Goal: Task Accomplishment & Management: Use online tool/utility

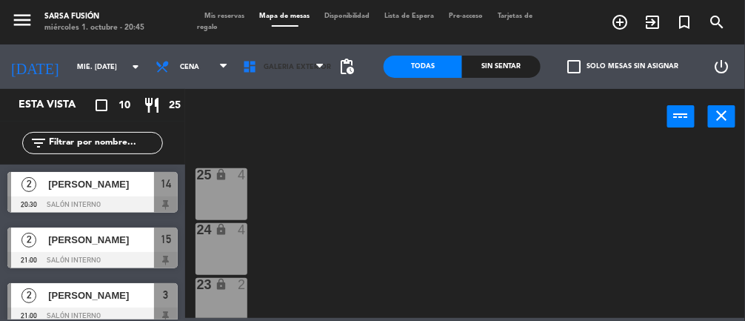
click at [287, 74] on span "Galeria Exterior" at bounding box center [284, 66] width 96 height 33
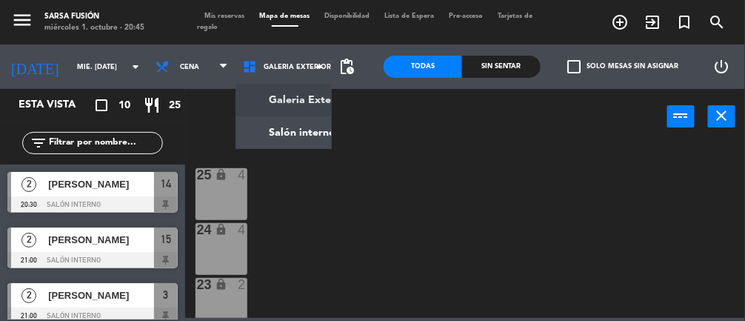
click at [308, 127] on ng-component "menu Sarsa Fusión miércoles 1. octubre - 20:45 Mis reservas Mapa de mesas Dispo…" at bounding box center [372, 159] width 745 height 318
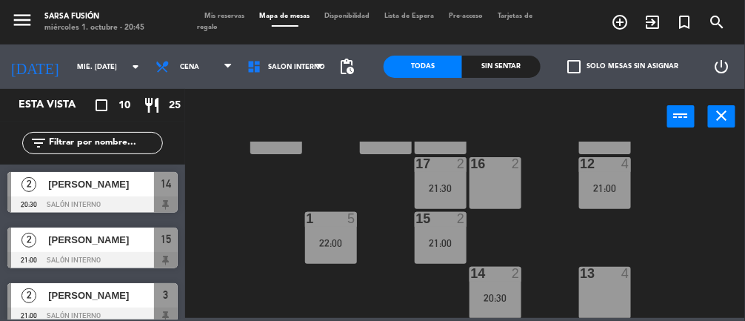
click at [619, 285] on div "13 4" at bounding box center [605, 293] width 52 height 52
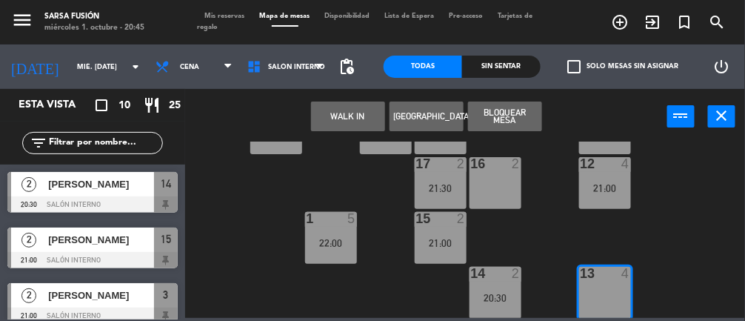
click at [356, 127] on button "WALK IN" at bounding box center [348, 116] width 74 height 30
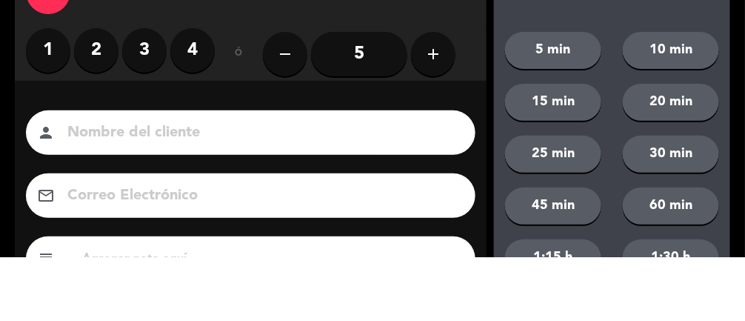
click at [150, 123] on label "3" at bounding box center [144, 114] width 44 height 44
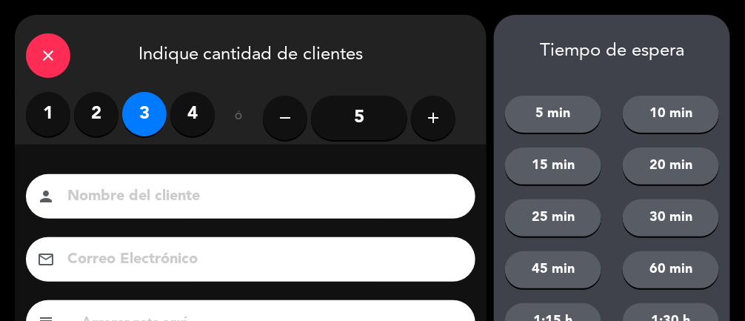
scroll to position [180, 0]
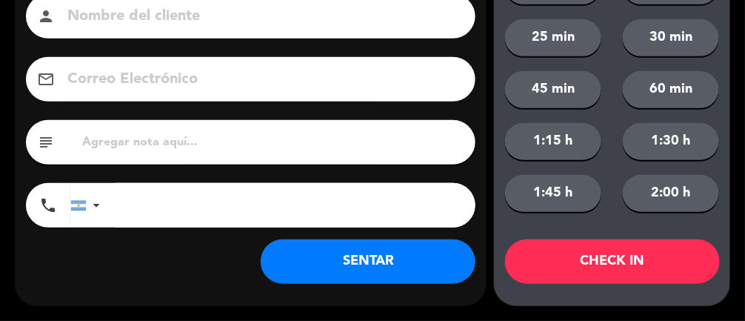
click at [323, 268] on button "SENTAR" at bounding box center [368, 261] width 215 height 44
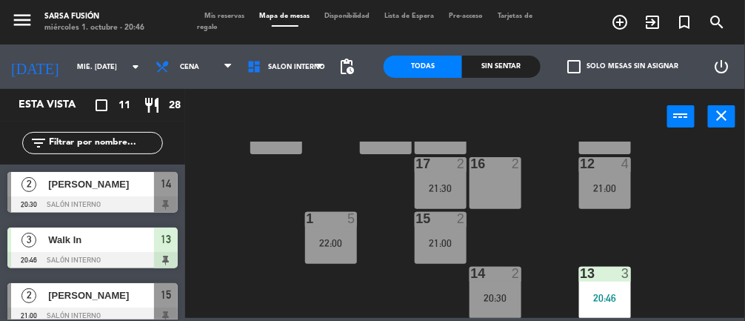
scroll to position [10, 0]
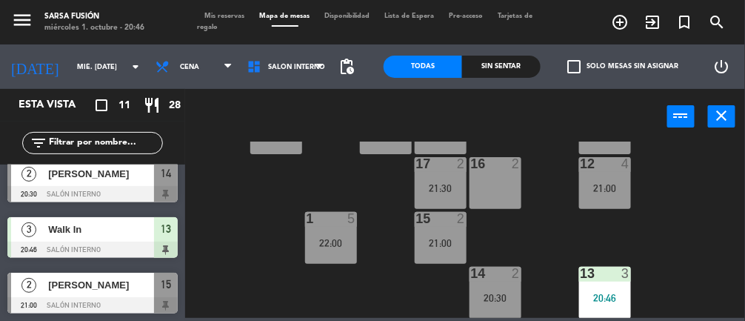
click at [516, 76] on div "Sin sentar" at bounding box center [501, 67] width 79 height 22
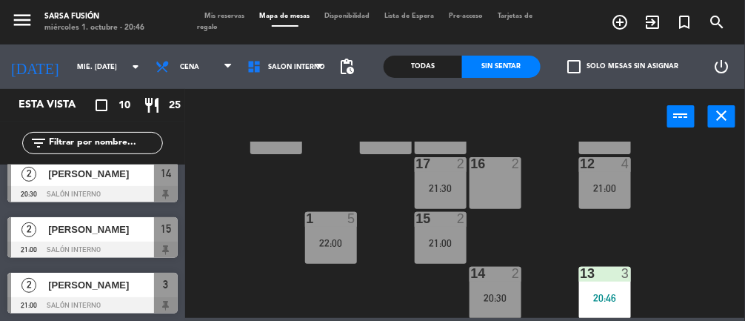
scroll to position [0, 0]
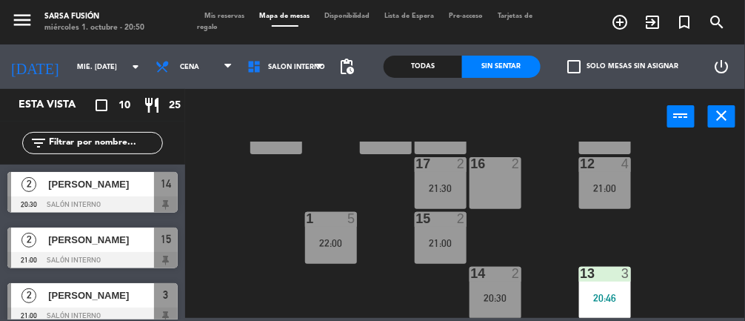
click at [53, 248] on div "[PERSON_NAME]" at bounding box center [100, 239] width 107 height 24
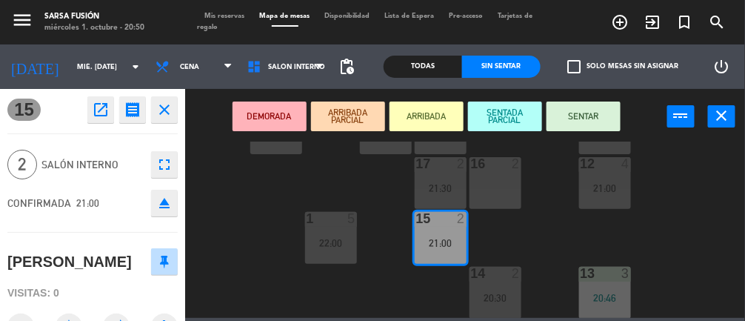
click at [686, 210] on div "6 8 7 lock 8 10 2 55 2 9 2 21:30 5 2 21:30 56 2 8 2 21:30 57 2 4 2 21:30 3 2 21…" at bounding box center [469, 230] width 553 height 176
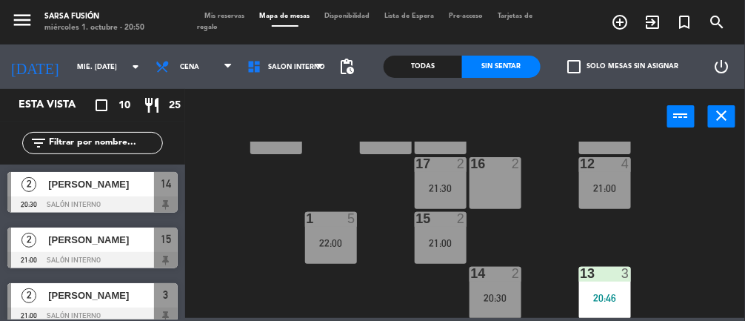
click at [442, 246] on div "21:00" at bounding box center [441, 243] width 52 height 10
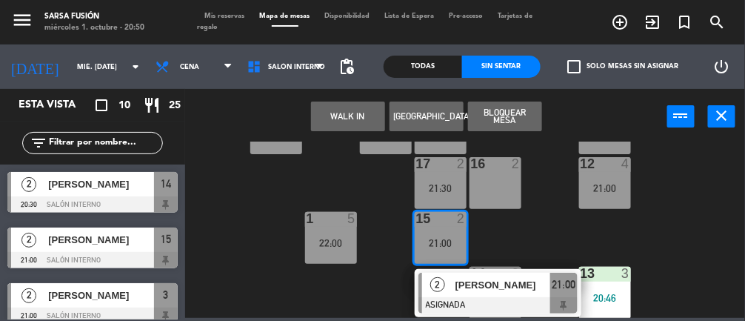
click at [501, 288] on span "[PERSON_NAME]" at bounding box center [503, 285] width 95 height 16
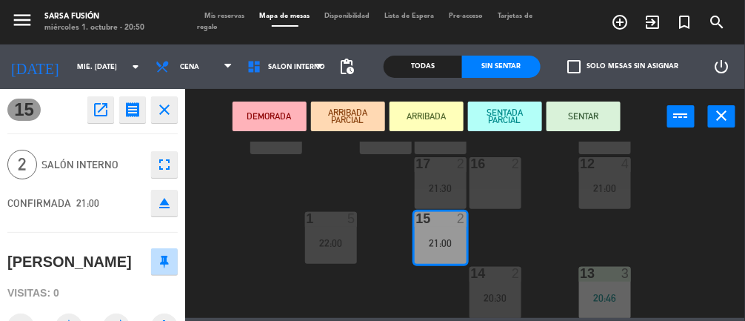
click at [595, 123] on button "SENTAR" at bounding box center [584, 116] width 74 height 30
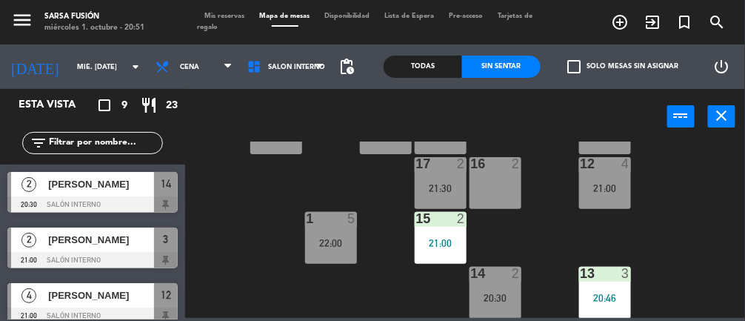
click at [147, 196] on div at bounding box center [92, 204] width 170 height 16
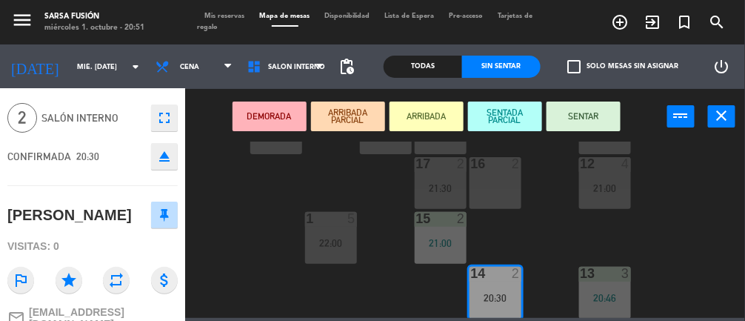
scroll to position [46, 0]
click at [242, 262] on div "6 8 7 lock 8 10 2 55 2 9 2 21:30 5 2 21:30 56 2 8 2 21:30 57 2 4 2 21:30 3 2 21…" at bounding box center [469, 230] width 553 height 176
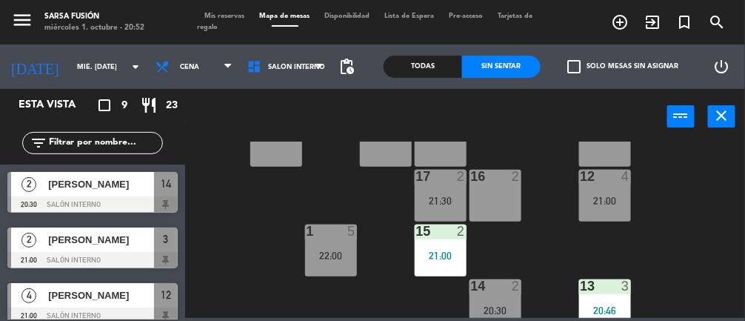
scroll to position [319, 0]
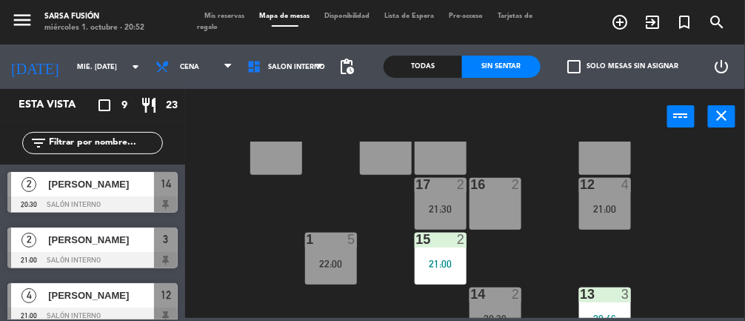
click at [689, 247] on div "6 8 7 lock 8 10 2 55 2 9 2 21:30 5 2 21:30 56 2 8 2 21:30 57 2 4 2 21:30 3 2 21…" at bounding box center [469, 230] width 553 height 176
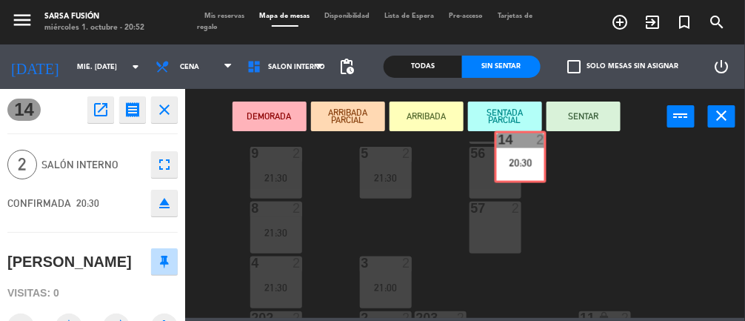
scroll to position [118, 0]
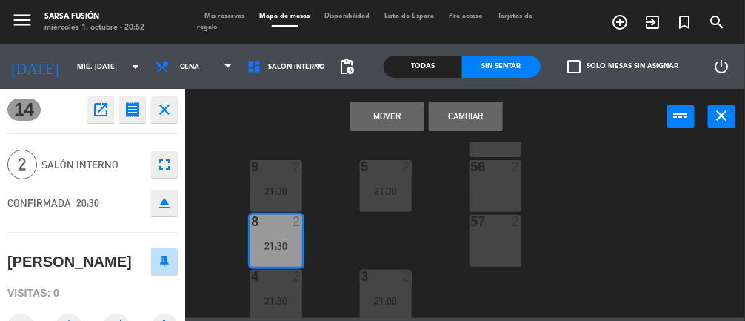
click at [474, 124] on button "Cambiar" at bounding box center [466, 116] width 74 height 30
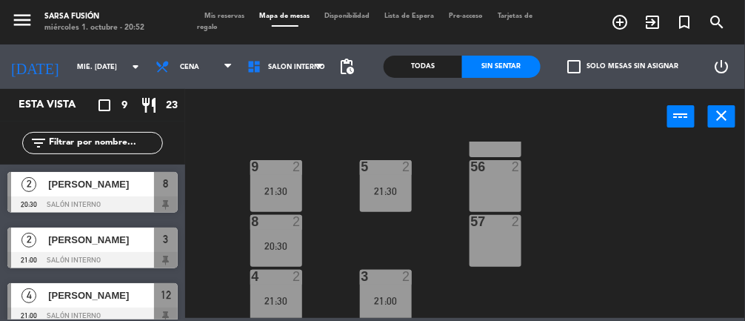
click at [279, 243] on div "20:30" at bounding box center [276, 246] width 52 height 10
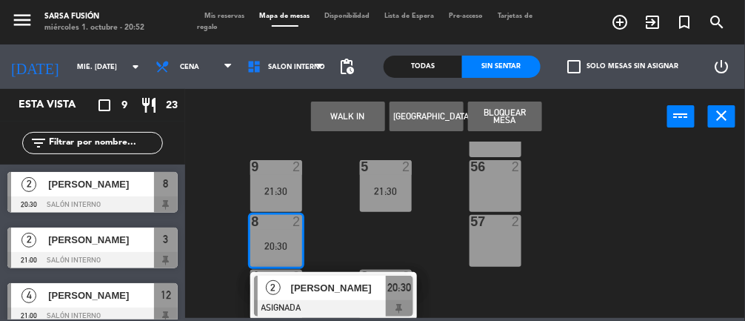
click at [363, 298] on div "[PERSON_NAME]" at bounding box center [338, 288] width 96 height 24
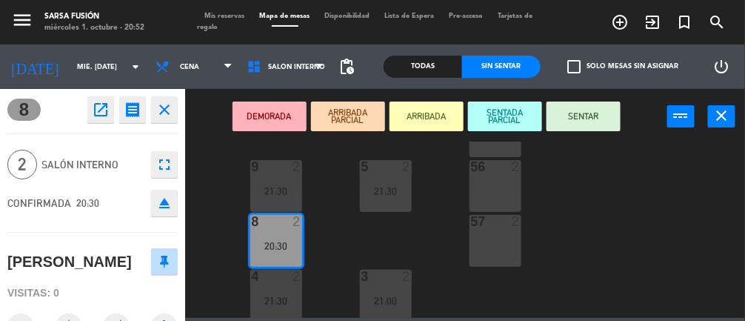
click at [584, 121] on button "SENTAR" at bounding box center [584, 116] width 74 height 30
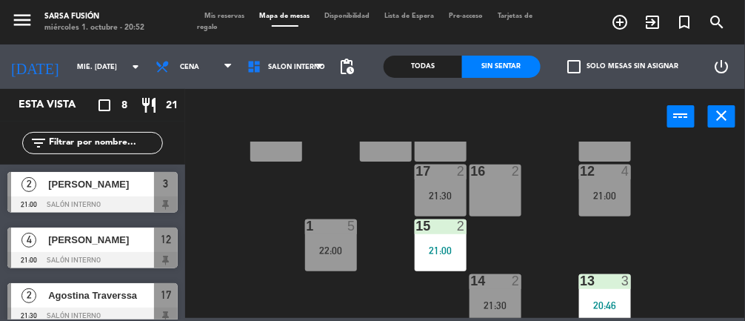
scroll to position [340, 0]
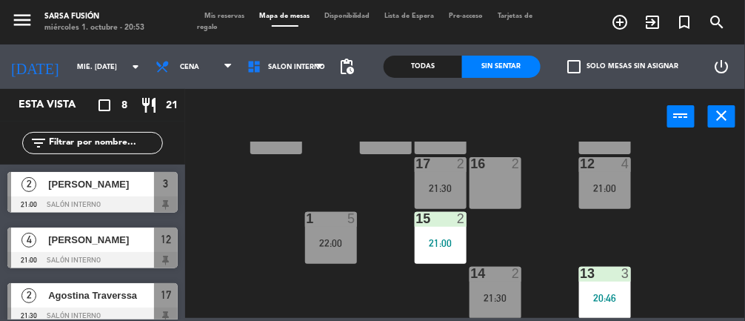
click at [433, 62] on div "Todas" at bounding box center [423, 67] width 79 height 22
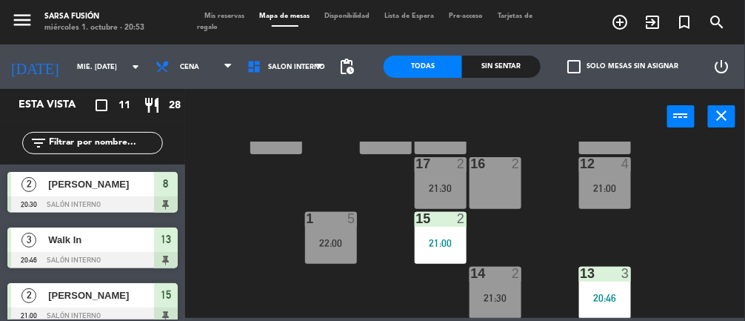
click at [528, 74] on div "Sin sentar" at bounding box center [501, 67] width 79 height 22
